Goal: Task Accomplishment & Management: Manage account settings

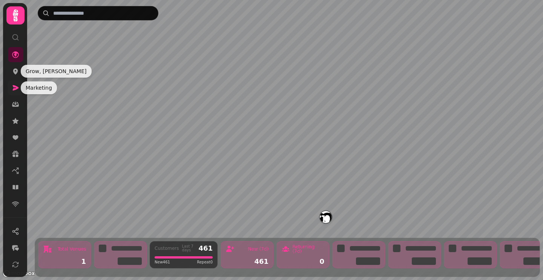
click at [16, 87] on icon at bounding box center [16, 87] width 6 height 5
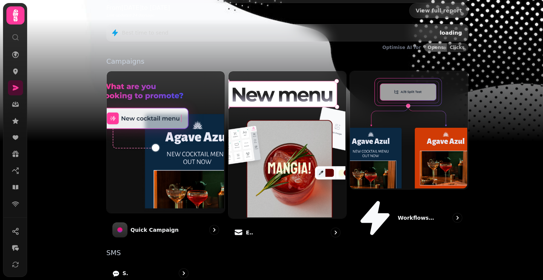
scroll to position [190, 0]
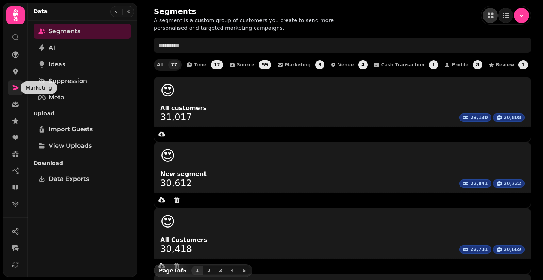
click at [14, 89] on icon at bounding box center [16, 87] width 6 height 5
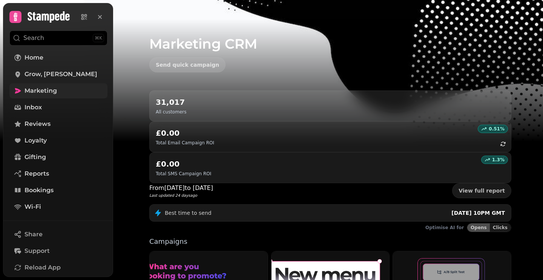
click at [205, 109] on div "31,017 All customers" at bounding box center [330, 106] width 349 height 18
click at [40, 107] on span "Inbox" at bounding box center [32, 107] width 17 height 9
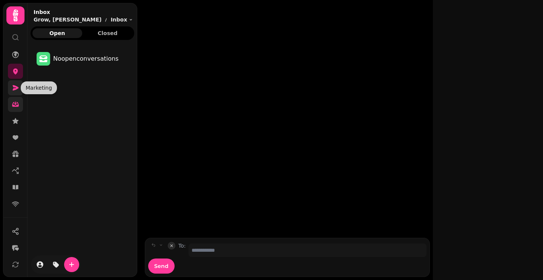
click at [14, 87] on icon at bounding box center [16, 88] width 8 height 8
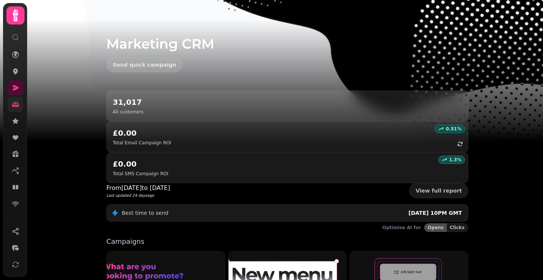
click at [126, 110] on p "All customers" at bounding box center [128, 112] width 31 height 6
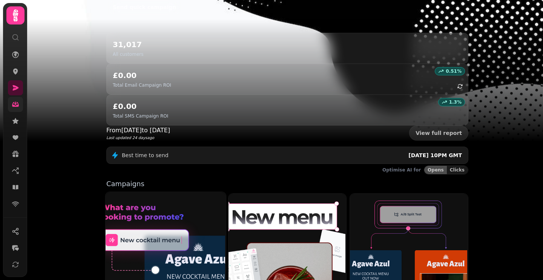
scroll to position [171, 0]
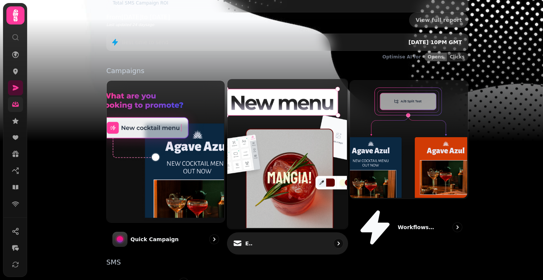
click at [247, 240] on p "Email" at bounding box center [249, 244] width 8 height 8
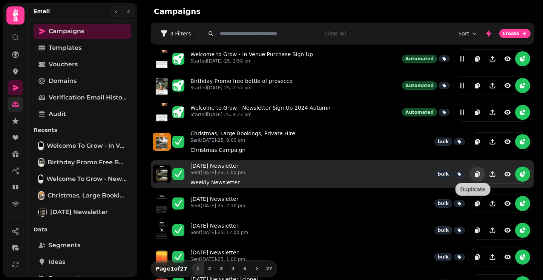
click at [473, 175] on icon "duplicate" at bounding box center [477, 174] width 8 height 8
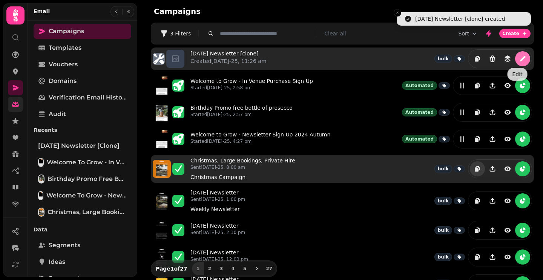
click at [519, 56] on icon "edit" at bounding box center [523, 59] width 8 height 8
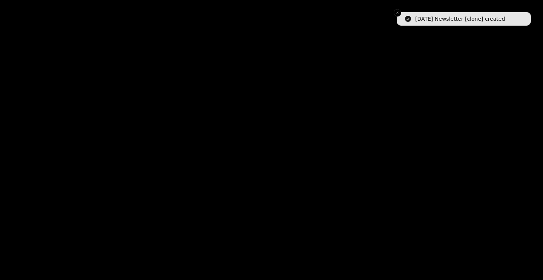
select select "**********"
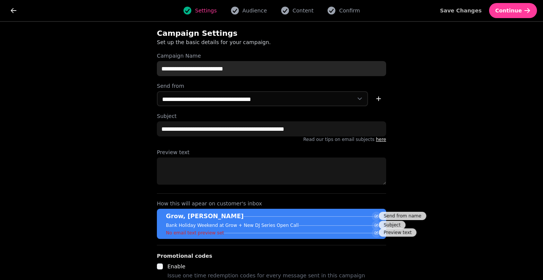
drag, startPoint x: 164, startPoint y: 69, endPoint x: 150, endPoint y: 68, distance: 14.7
click at [150, 68] on div "**********" at bounding box center [271, 154] width 253 height 264
type input "**********"
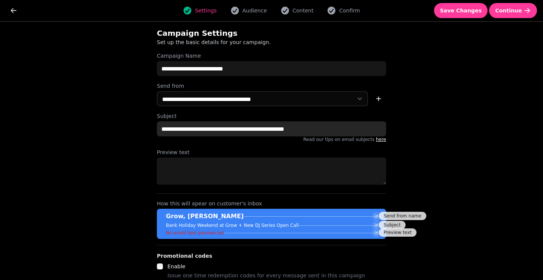
click at [211, 134] on input "**********" at bounding box center [271, 128] width 229 height 15
type input "***"
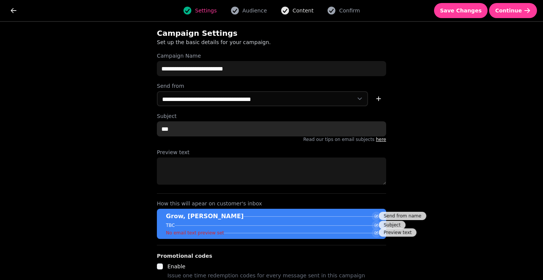
click at [298, 12] on span "Content" at bounding box center [302, 11] width 21 height 8
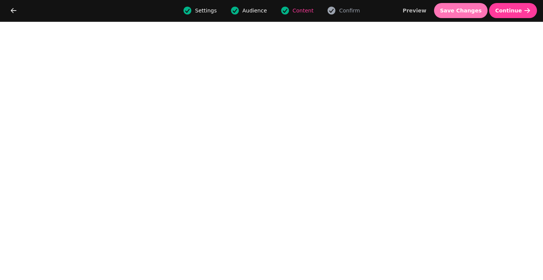
click at [465, 9] on span "Save Changes" at bounding box center [461, 10] width 42 height 5
click at [468, 13] on span "Save Changes" at bounding box center [461, 10] width 42 height 5
click at [468, 9] on span "Save Changes" at bounding box center [461, 10] width 42 height 5
click at [463, 18] on button "Save Changes" at bounding box center [461, 10] width 54 height 15
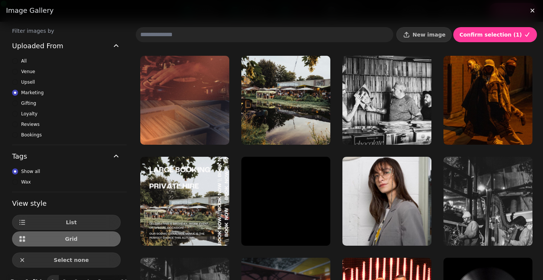
click at [187, 38] on input at bounding box center [264, 34] width 257 height 15
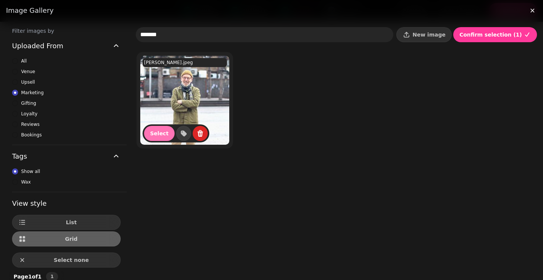
type input "*******"
drag, startPoint x: 155, startPoint y: 129, endPoint x: 161, endPoint y: 133, distance: 7.3
click at [154, 131] on span "Select" at bounding box center [159, 133] width 18 height 5
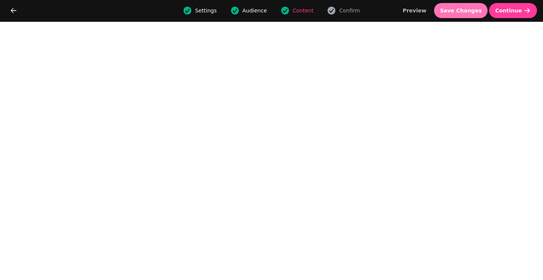
click at [469, 8] on span "Save Changes" at bounding box center [461, 10] width 42 height 5
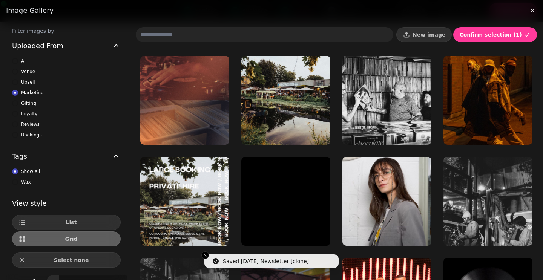
click at [188, 35] on input at bounding box center [264, 34] width 257 height 15
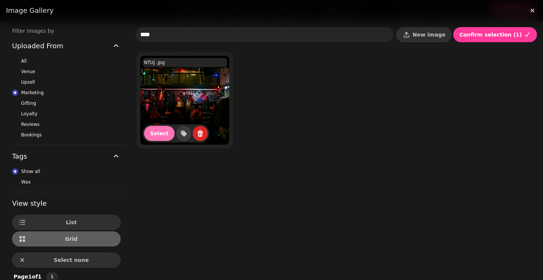
type input "****"
click at [159, 131] on span "Select" at bounding box center [159, 133] width 18 height 5
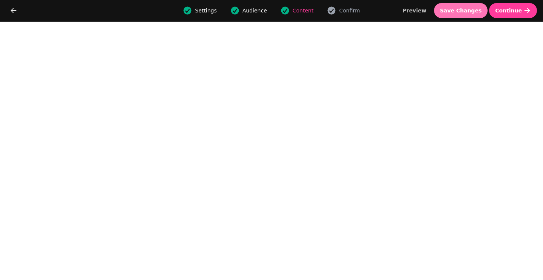
click at [456, 8] on span "Save Changes" at bounding box center [461, 10] width 42 height 5
click at [458, 14] on button "Save Changes" at bounding box center [461, 10] width 54 height 15
click at [471, 6] on button "Save Changes" at bounding box center [461, 10] width 54 height 15
click at [467, 13] on span "Save Changes" at bounding box center [461, 10] width 42 height 5
click at [460, 9] on span "Save Changes" at bounding box center [461, 10] width 42 height 5
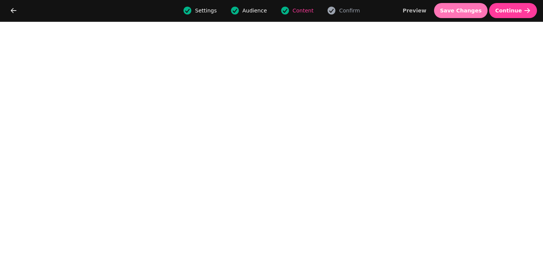
click at [454, 9] on span "Save Changes" at bounding box center [461, 10] width 42 height 5
click at [457, 10] on span "Save Changes" at bounding box center [461, 10] width 42 height 5
click at [477, 11] on span "Save Changes" at bounding box center [461, 10] width 42 height 5
click at [460, 8] on span "Save Changes" at bounding box center [461, 10] width 42 height 5
click at [466, 15] on button "Save Changes" at bounding box center [461, 10] width 54 height 15
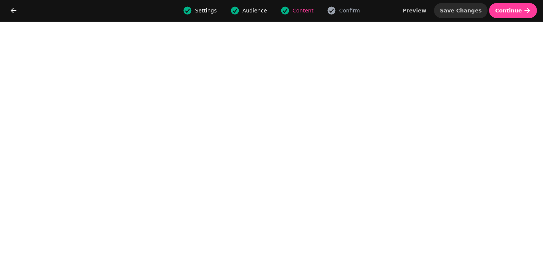
click at [450, 12] on span "Save Changes" at bounding box center [461, 10] width 42 height 5
click at [471, 9] on span "Save Changes" at bounding box center [461, 10] width 42 height 5
click at [466, 11] on span "Save Changes" at bounding box center [461, 10] width 42 height 5
click at [484, 17] on button "Save Changes" at bounding box center [461, 10] width 54 height 15
click at [459, 8] on span "Save Changes" at bounding box center [461, 10] width 42 height 5
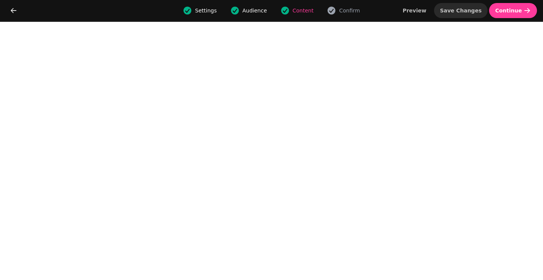
click at [469, 14] on button "Save Changes" at bounding box center [461, 10] width 54 height 15
click at [460, 12] on span "Save Changes" at bounding box center [461, 10] width 42 height 5
click at [463, 8] on span "Save Changes" at bounding box center [461, 10] width 42 height 5
click at [471, 12] on span "Save Changes" at bounding box center [461, 10] width 42 height 5
click at [454, 4] on button "Save Changes" at bounding box center [461, 10] width 54 height 15
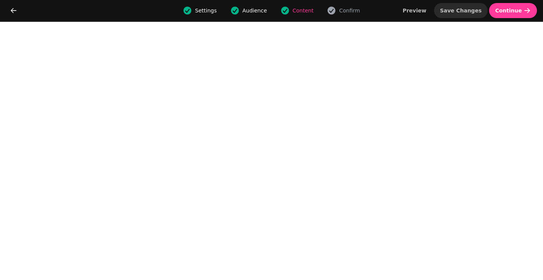
click at [481, 12] on span "Save Changes" at bounding box center [461, 10] width 42 height 5
